Goal: Task Accomplishment & Management: Complete application form

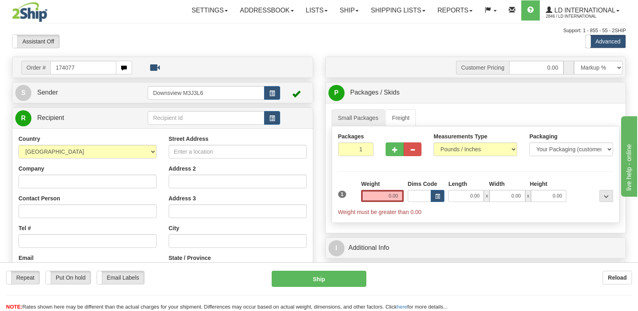
type input "174077"
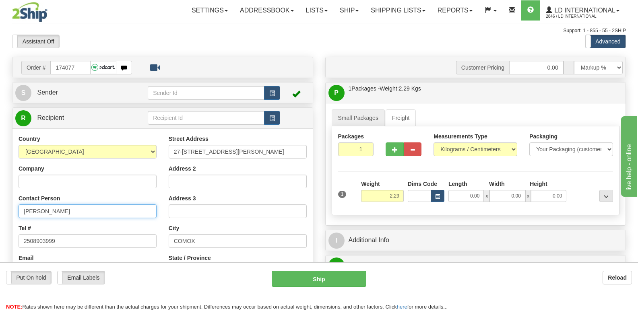
click at [77, 210] on input "[PERSON_NAME]" at bounding box center [88, 212] width 138 height 14
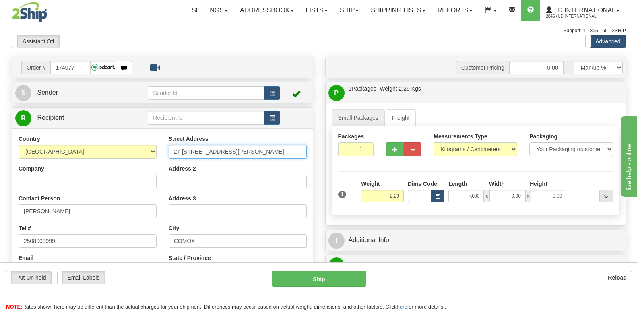
click at [226, 150] on input "27-[STREET_ADDRESS][PERSON_NAME]" at bounding box center [238, 152] width 138 height 14
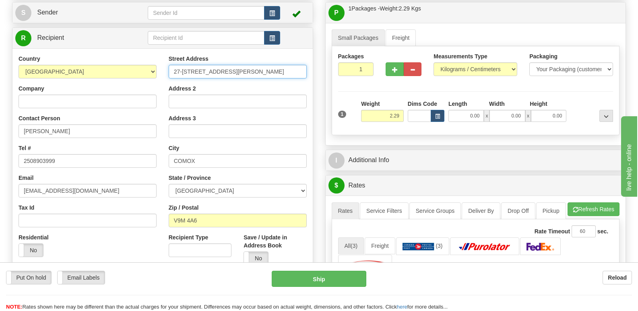
scroll to position [81, 0]
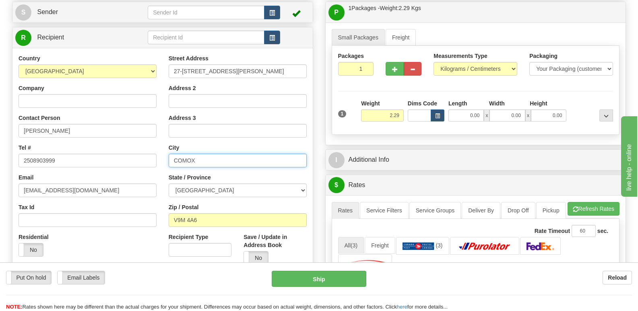
click at [223, 163] on input "COMOX" at bounding box center [238, 161] width 138 height 14
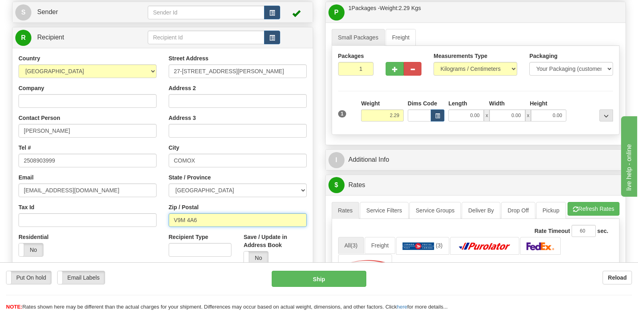
click at [225, 217] on input "V9M 4A6" at bounding box center [238, 220] width 138 height 14
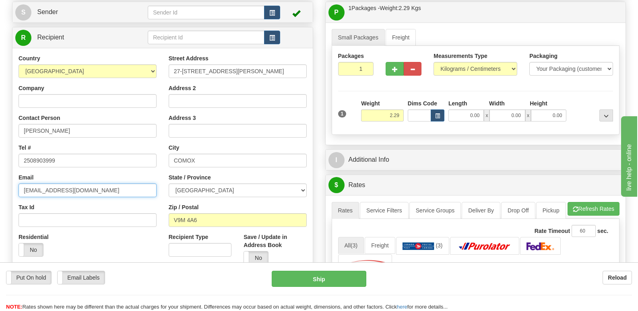
click at [127, 195] on input "[EMAIL_ADDRESS][DOMAIN_NAME]" at bounding box center [88, 191] width 138 height 14
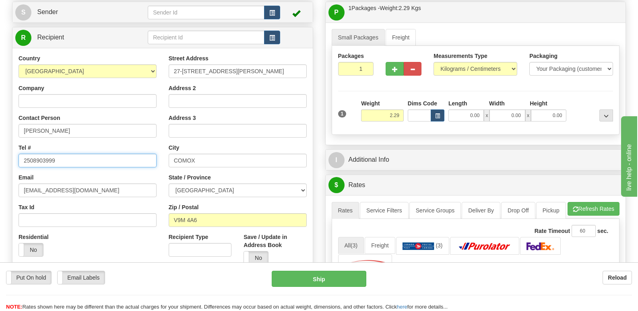
click at [97, 166] on input "2508903999" at bounding box center [88, 161] width 138 height 14
